Goal: Use online tool/utility: Use online tool/utility

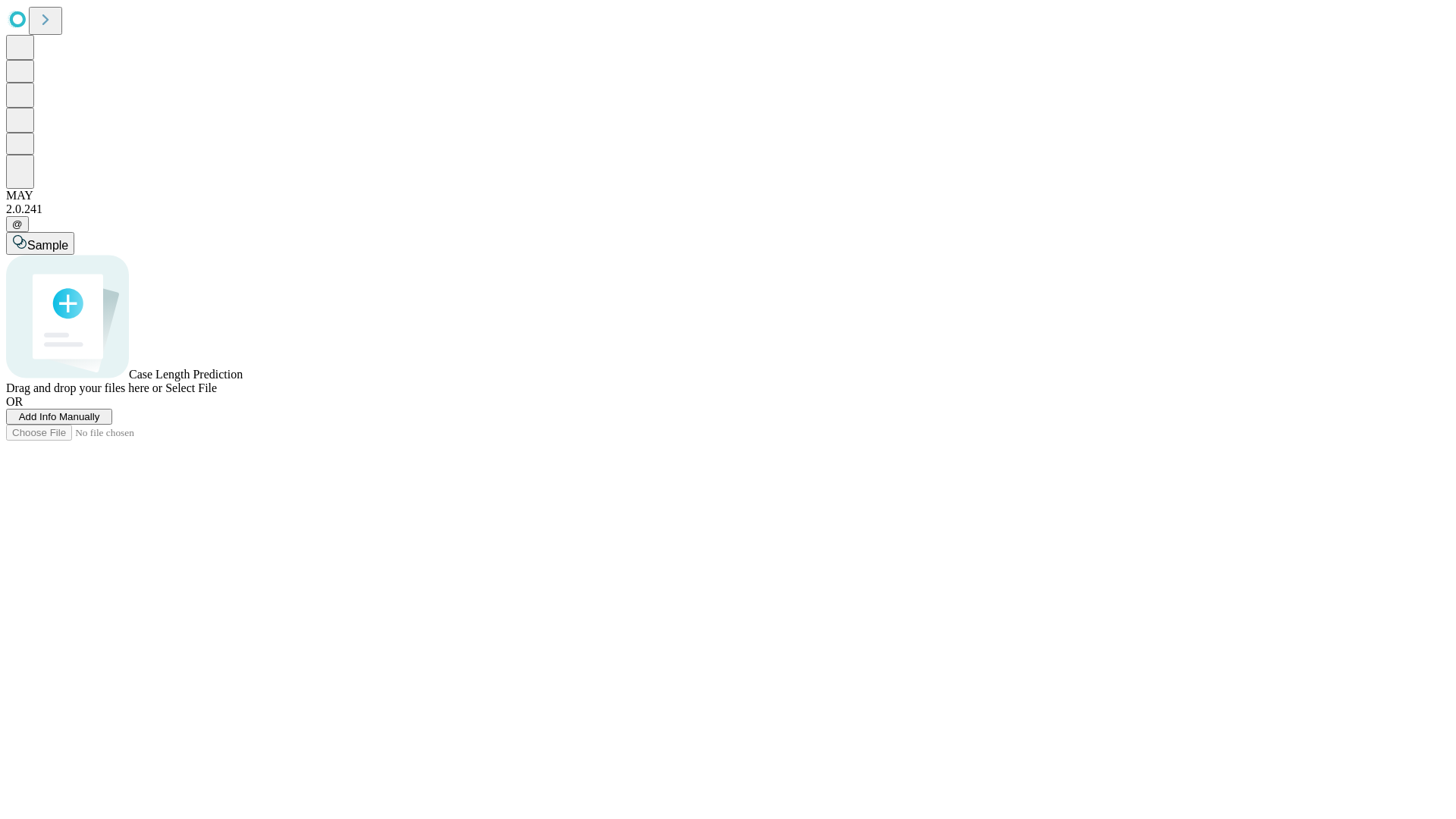
click at [100, 422] on span "Add Info Manually" at bounding box center [60, 417] width 81 height 12
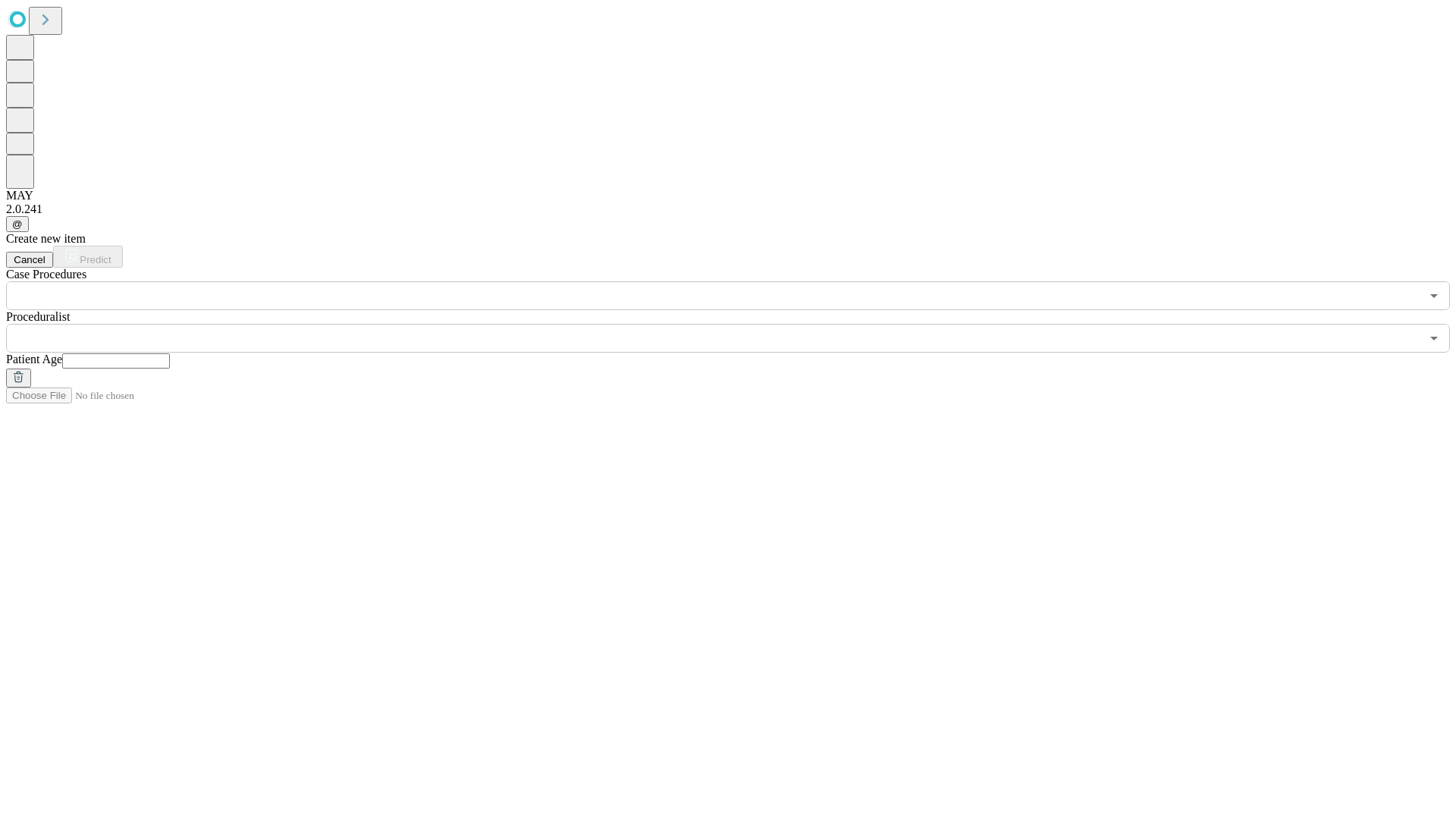
click at [170, 353] on input "text" at bounding box center [115, 361] width 107 height 15
type input "**"
click at [739, 324] on input "text" at bounding box center [713, 338] width 1414 height 29
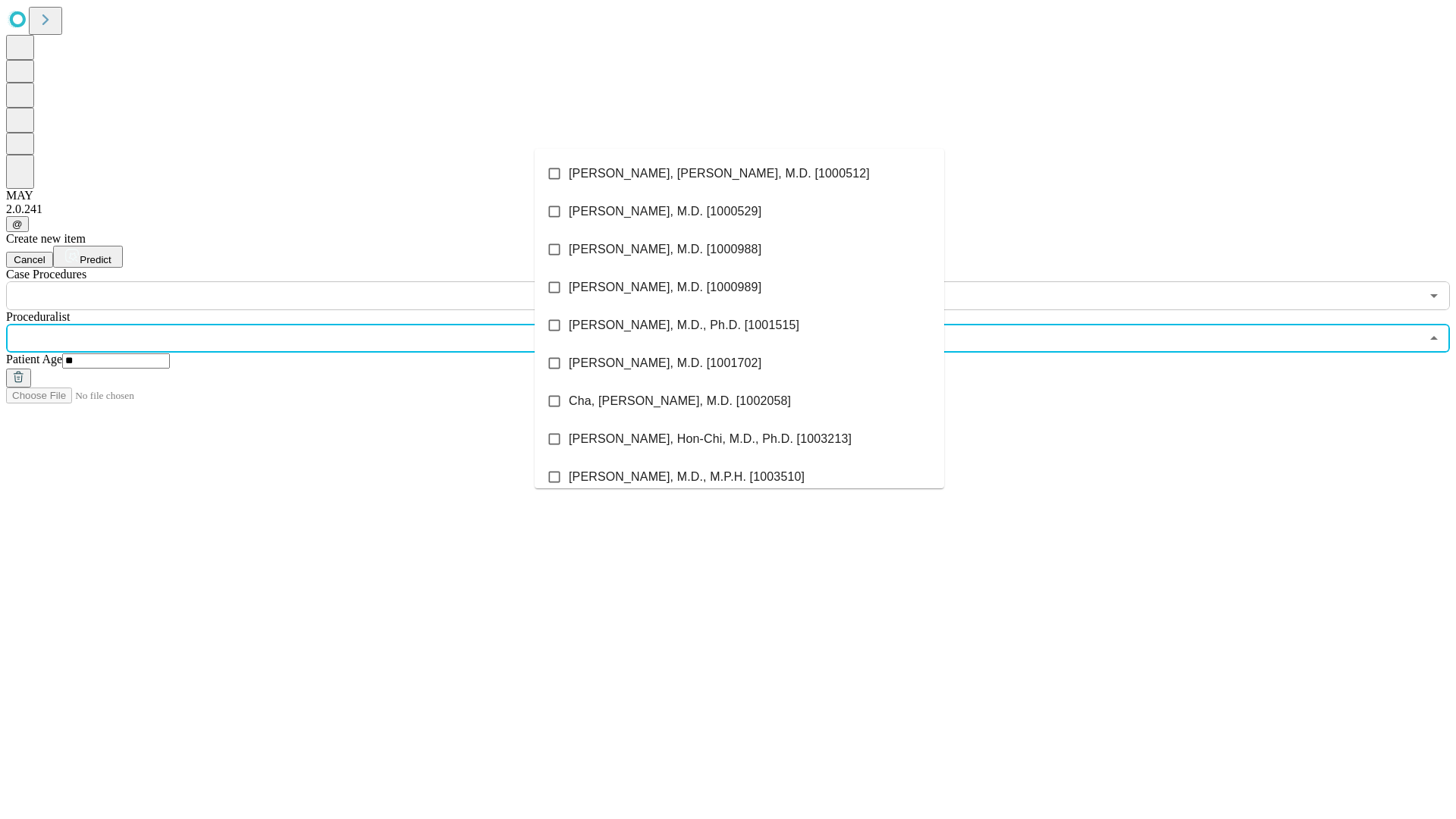
click at [740, 174] on li "[PERSON_NAME], [PERSON_NAME], M.D. [1000512]" at bounding box center [739, 173] width 410 height 38
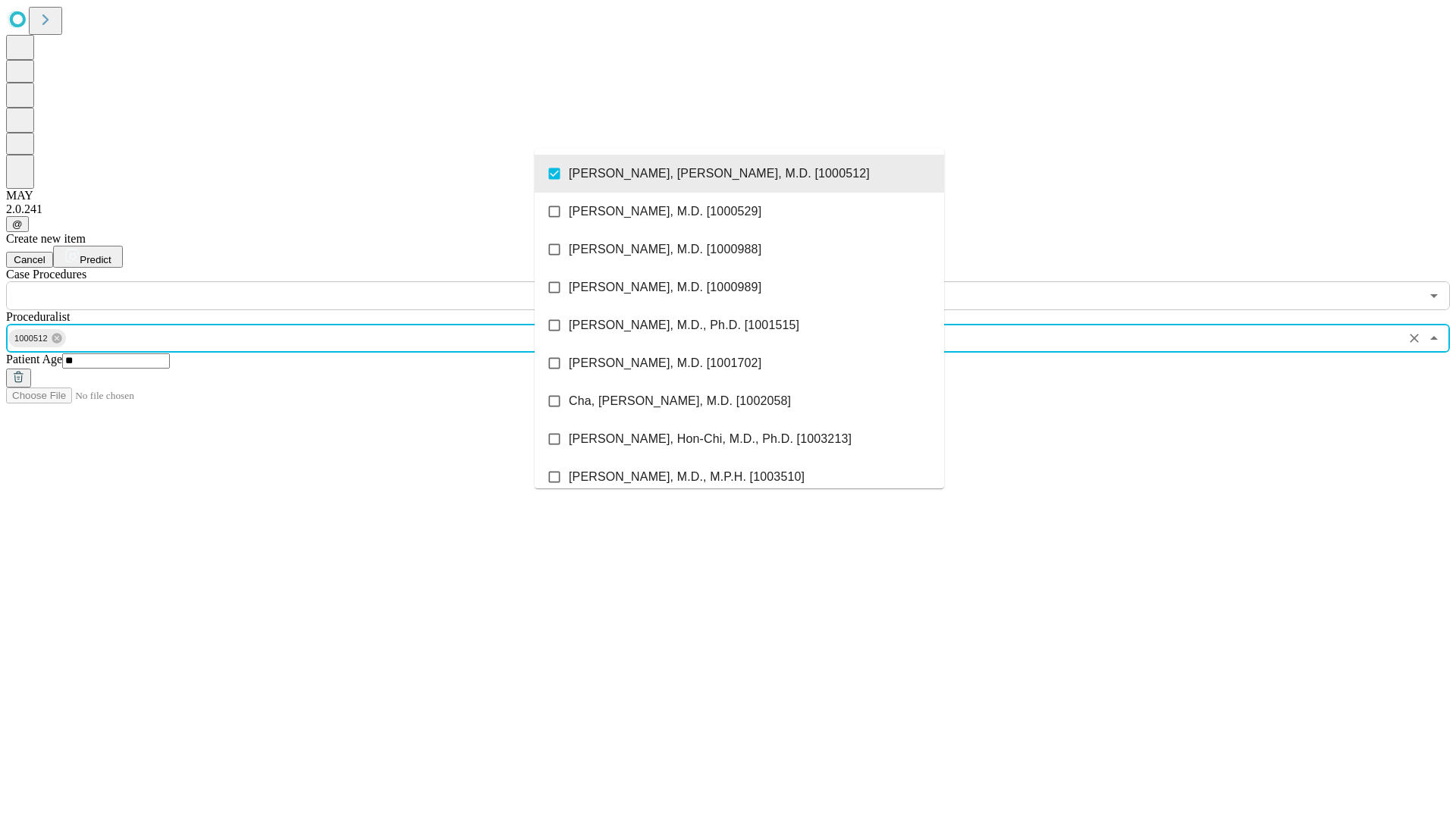
click at [318, 281] on input "text" at bounding box center [713, 295] width 1414 height 29
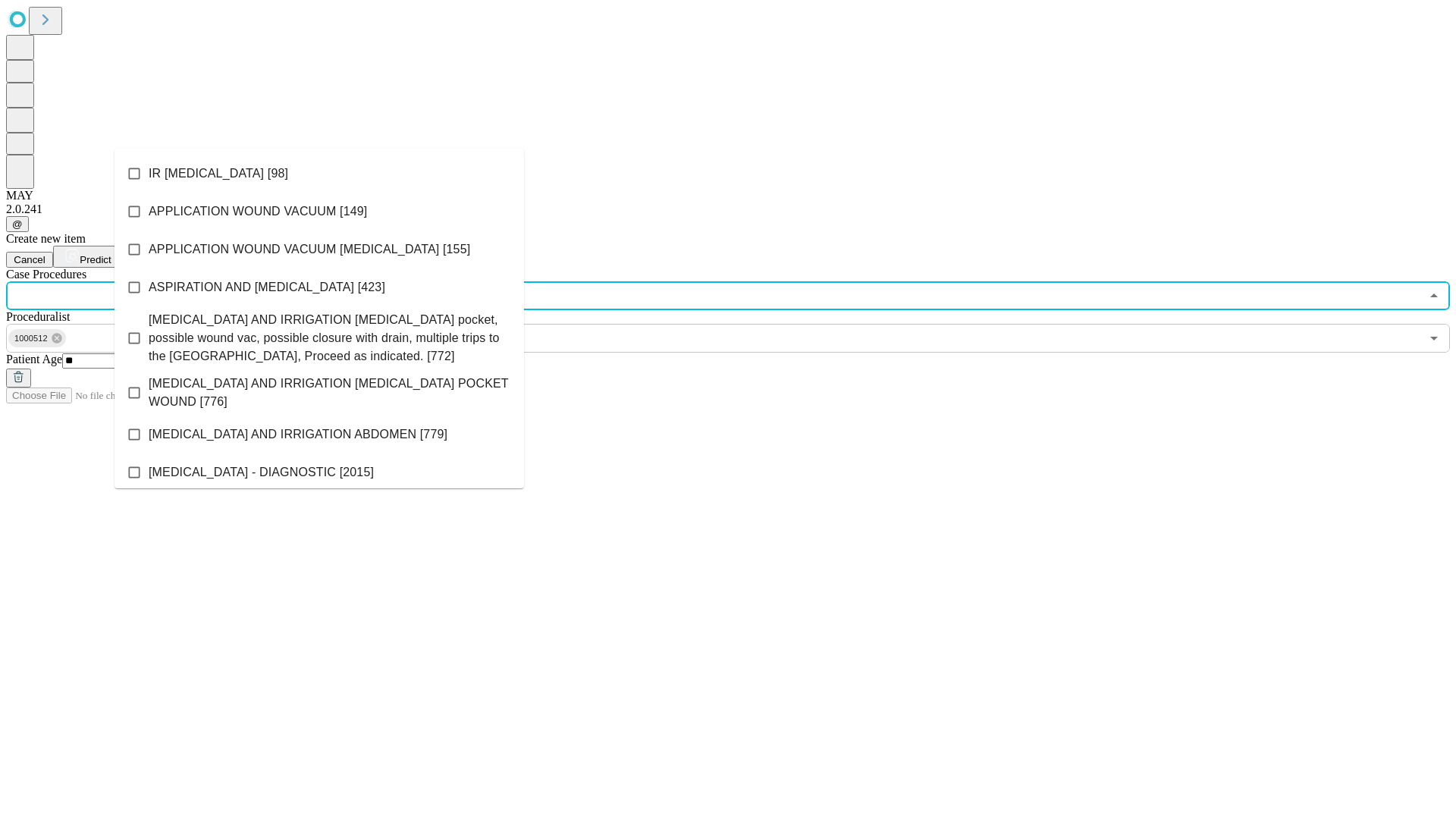
click at [319, 174] on li "IR [MEDICAL_DATA] [98]" at bounding box center [319, 173] width 410 height 38
click at [110, 254] on span "Predict" at bounding box center [96, 259] width 31 height 12
